Goal: Navigation & Orientation: Find specific page/section

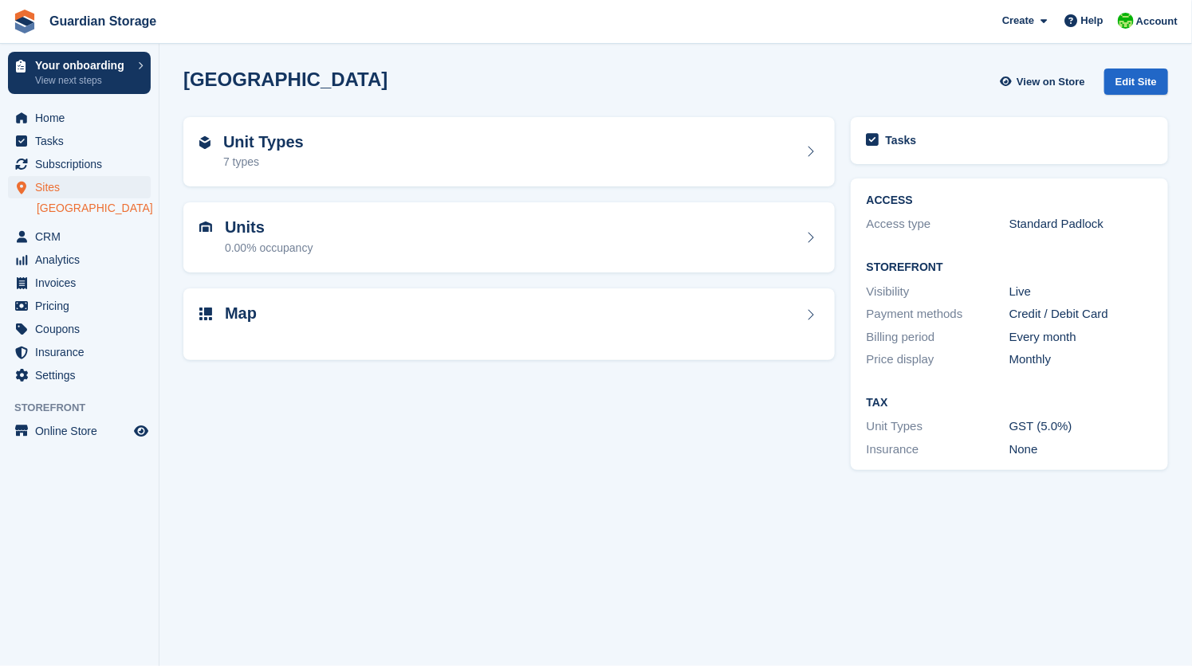
click at [371, 407] on div "Unit Types 7 types Units 0.00% occupancy Map" at bounding box center [508, 293] width 667 height 368
click at [62, 432] on span "Online Store" at bounding box center [83, 431] width 96 height 22
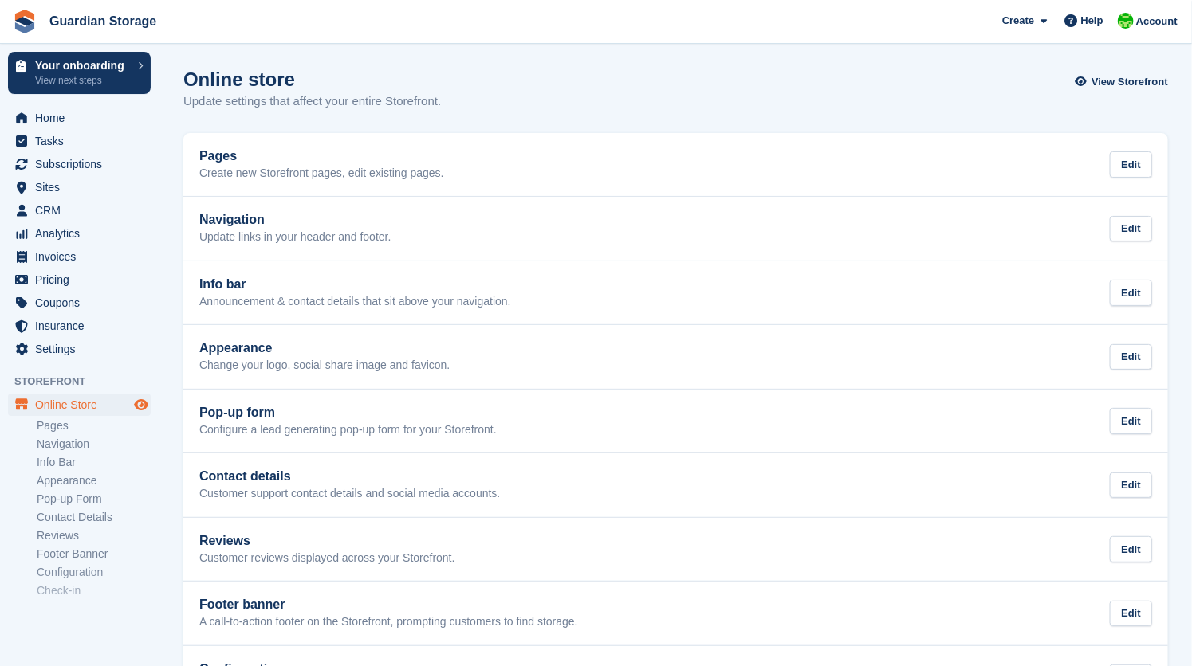
click at [141, 400] on icon "Preview store" at bounding box center [141, 405] width 14 height 13
click at [46, 182] on span "Sites" at bounding box center [83, 187] width 96 height 22
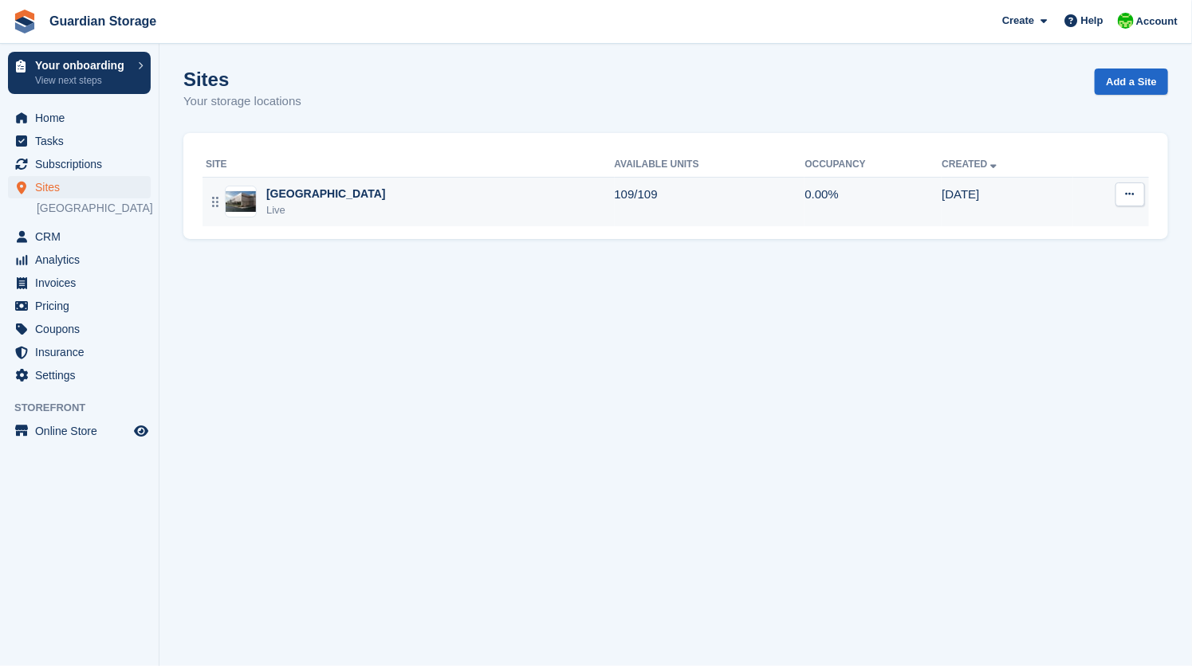
click at [312, 198] on div "[GEOGRAPHIC_DATA]" at bounding box center [326, 194] width 120 height 17
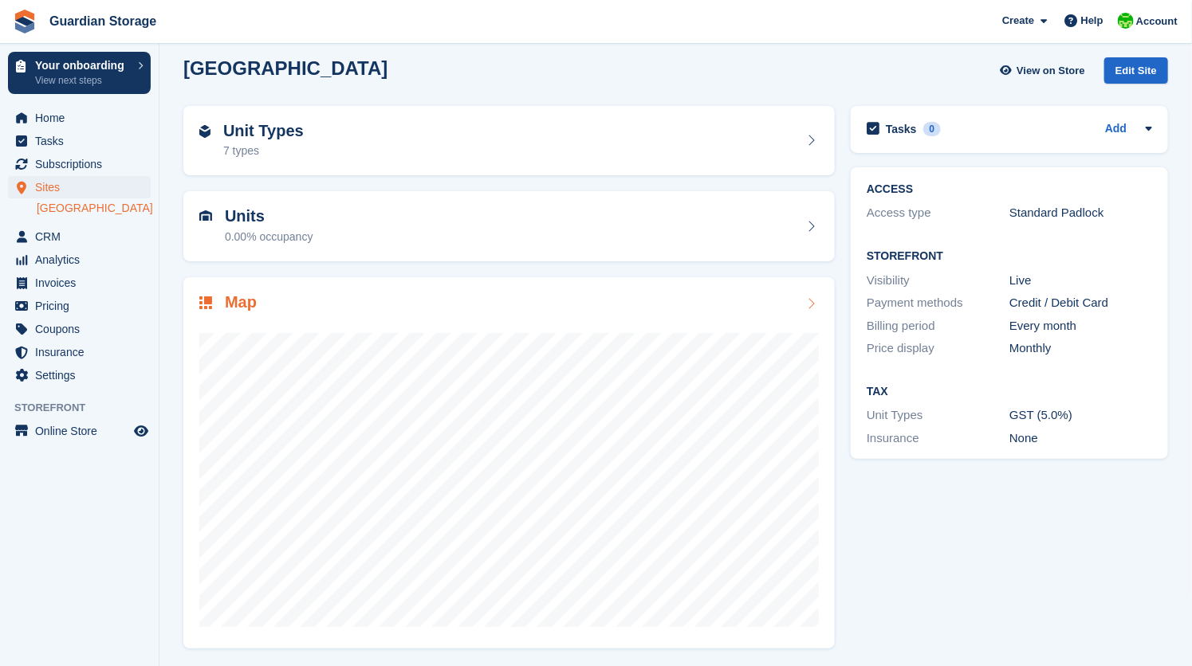
scroll to position [13, 0]
